Goal: Task Accomplishment & Management: Use online tool/utility

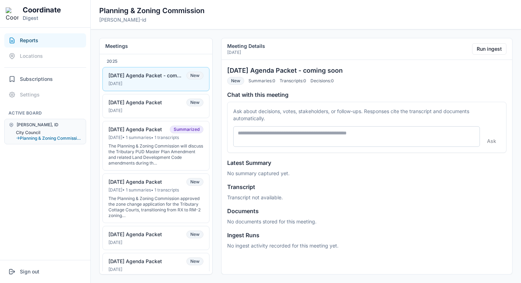
click at [37, 130] on button "City Council" at bounding box center [49, 133] width 66 height 6
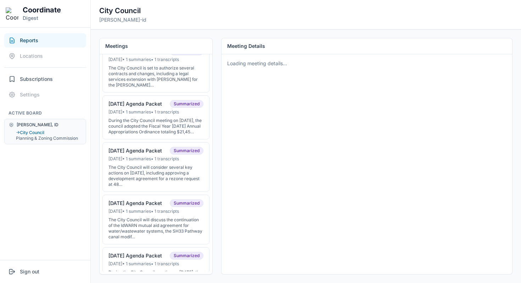
scroll to position [98, 0]
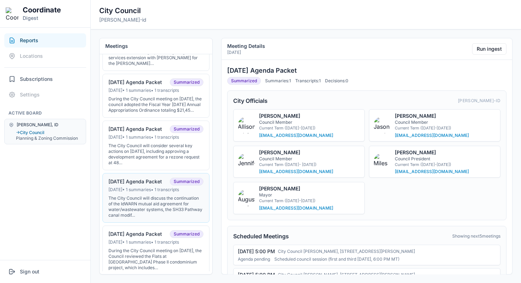
click at [147, 192] on div "Jul 14, 2025 • 1 summaries • 1 transcripts" at bounding box center [155, 190] width 95 height 6
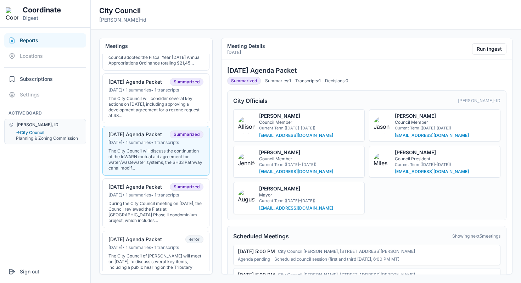
scroll to position [148, 0]
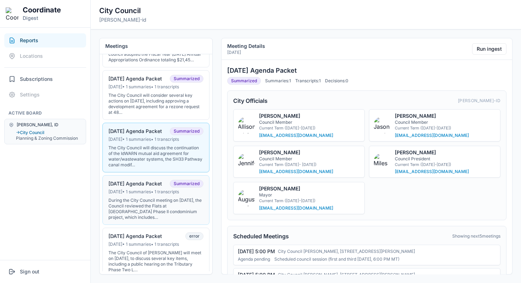
click at [130, 187] on div "07-01-25 Agenda Packet" at bounding box center [135, 183] width 54 height 6
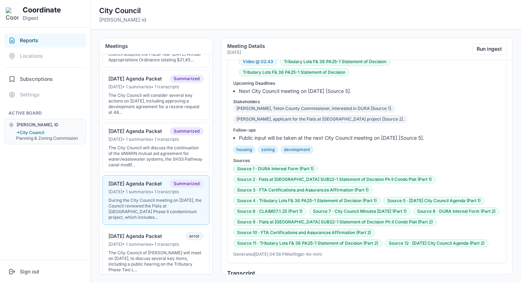
scroll to position [439, 0]
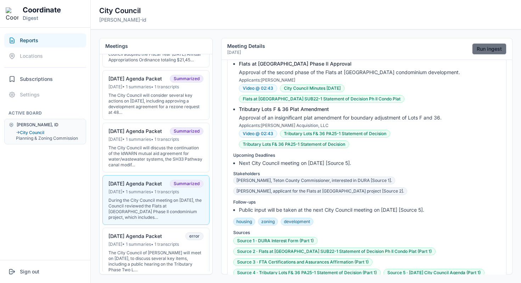
click at [472, 47] on button "Run ingest" at bounding box center [489, 48] width 34 height 11
click at [486, 48] on button "Run ingest" at bounding box center [489, 48] width 34 height 11
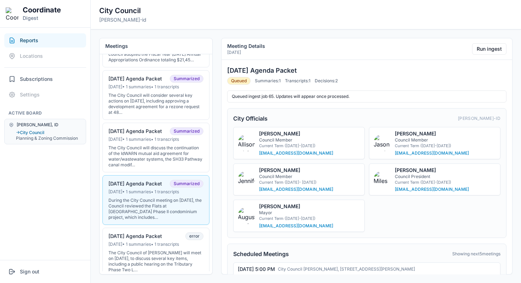
click at [230, 31] on div "Meetings 2025 09-16-2025 Agenda Packet Summarized Sep 15, 2025 • 1 summaries • …" at bounding box center [306, 155] width 430 height 253
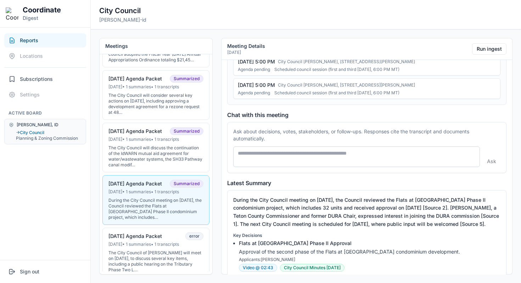
scroll to position [280, 0]
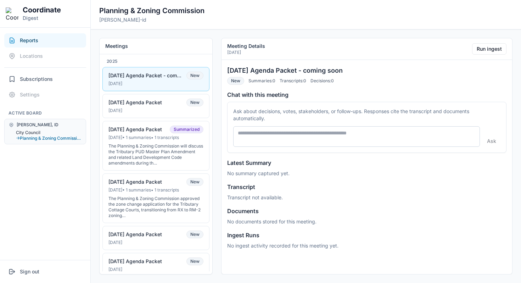
click at [37, 131] on button "City Council" at bounding box center [49, 133] width 66 height 6
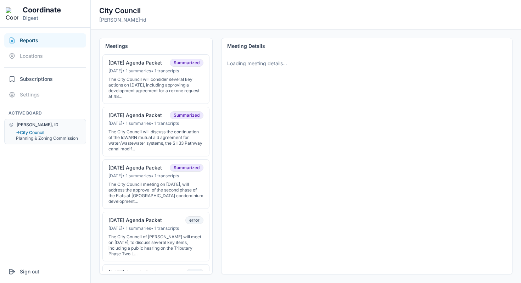
scroll to position [167, 0]
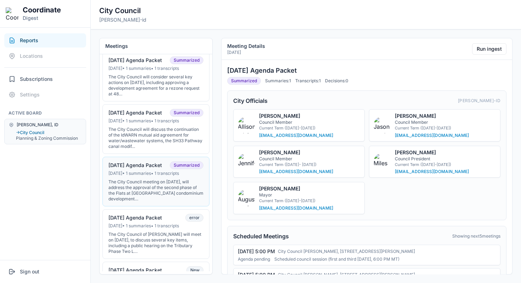
click at [168, 196] on div "The City Council meeting on June 30, 2025, will address the approval of the sec…" at bounding box center [155, 190] width 95 height 23
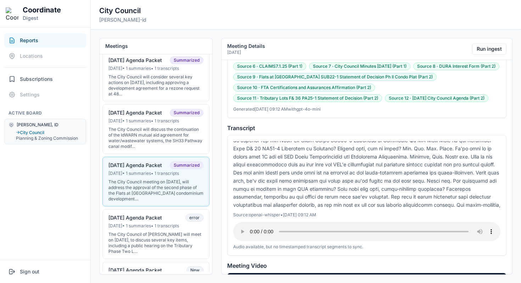
scroll to position [0, 0]
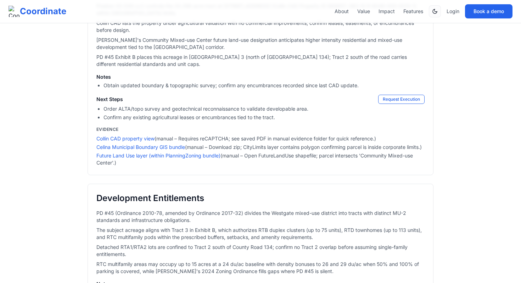
scroll to position [229, 0]
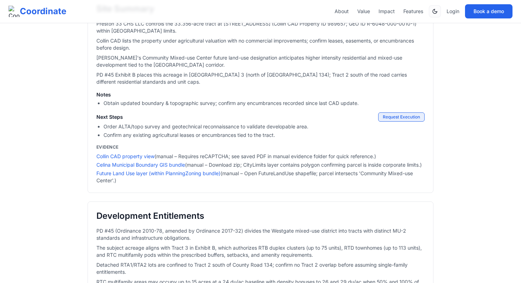
click at [392, 122] on button "Request Execution" at bounding box center [401, 116] width 46 height 9
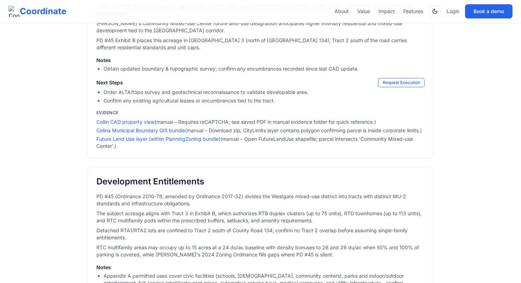
scroll to position [262, 0]
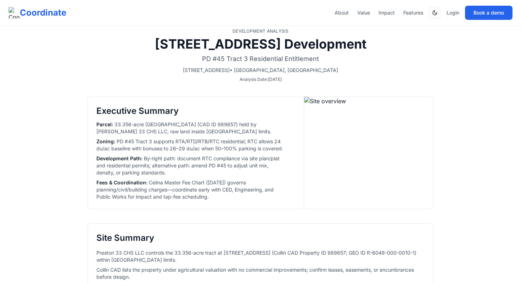
scroll to position [262, 0]
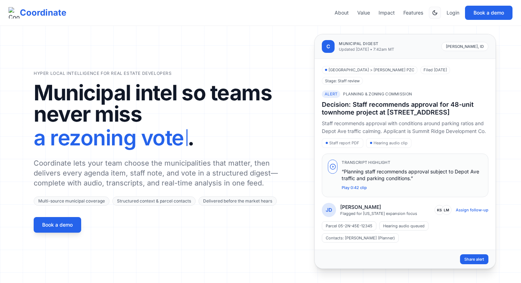
click at [306, 155] on div "Hyper local intelligence for real estate developers Municipal intel so teams ne…" at bounding box center [261, 151] width 454 height 235
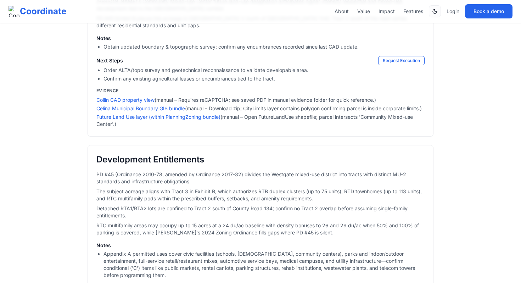
scroll to position [302, 0]
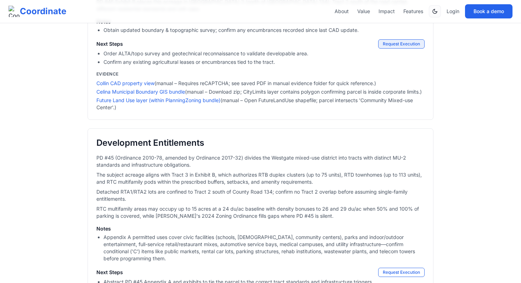
click at [404, 49] on button "Request Execution" at bounding box center [401, 43] width 46 height 9
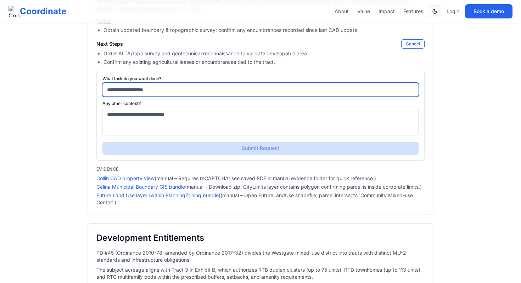
click at [291, 96] on Summary "What task do you want done?" at bounding box center [260, 89] width 316 height 13
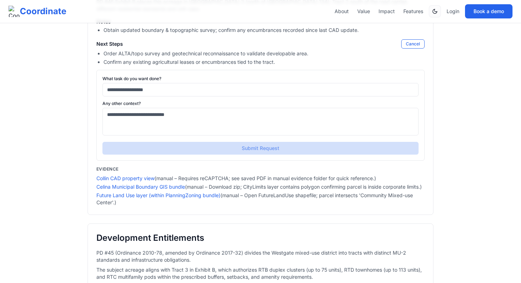
click at [273, 57] on li "Order ALTA/topo survey and geotechnical reconnaissance to validate developable …" at bounding box center [263, 53] width 321 height 7
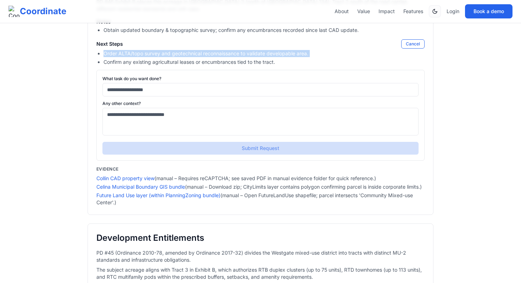
click at [273, 57] on li "Order ALTA/topo survey and geotechnical reconnaissance to validate developable …" at bounding box center [263, 53] width 321 height 7
copy li "Order ALTA/topo survey and geotechnical reconnaissance to validate developable …"
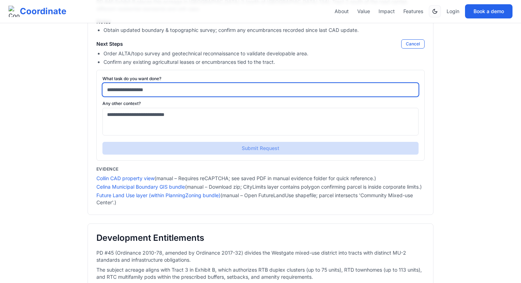
click at [248, 96] on Summary "What task do you want done?" at bounding box center [260, 89] width 316 height 13
paste Summary "**********"
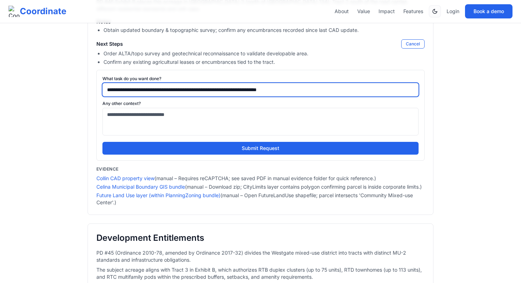
type Summary "**********"
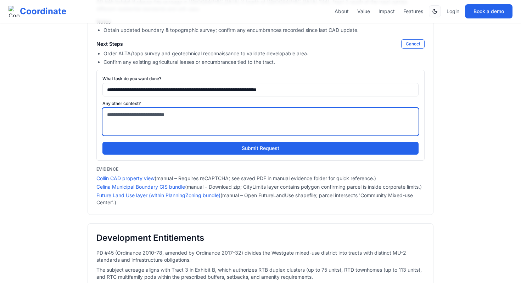
click at [238, 135] on Summary "Any other context?" at bounding box center [260, 122] width 316 height 28
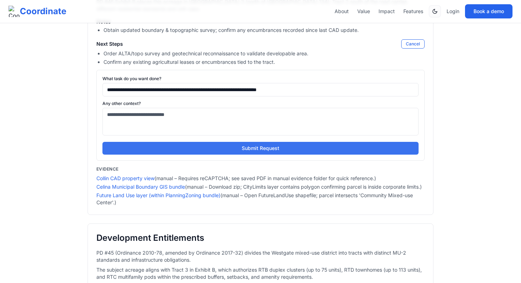
click at [239, 155] on button "Submit Request" at bounding box center [260, 148] width 316 height 13
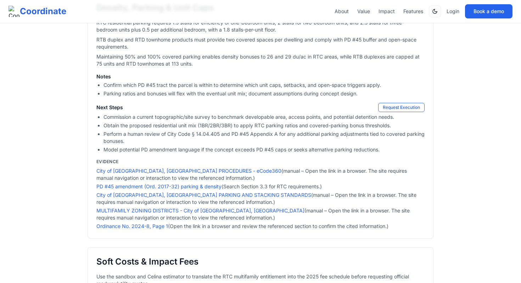
scroll to position [1160, 0]
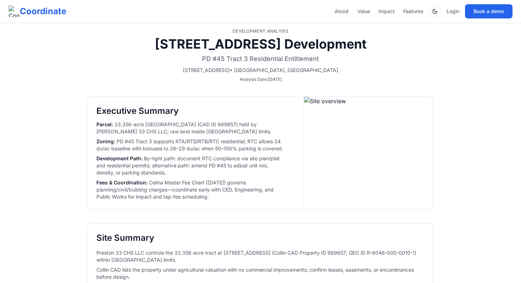
scroll to position [262, 0]
